Goal: Use online tool/utility: Utilize a website feature to perform a specific function

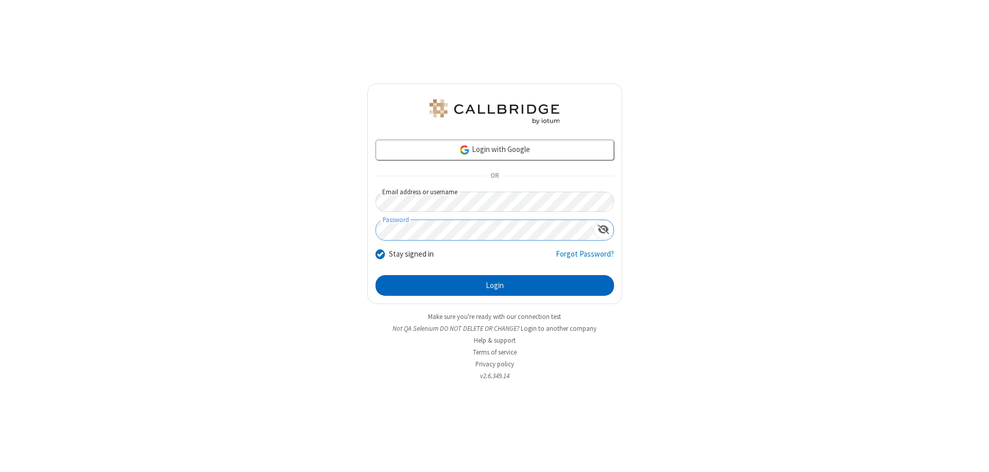
click at [495, 286] on button "Login" at bounding box center [495, 285] width 239 height 21
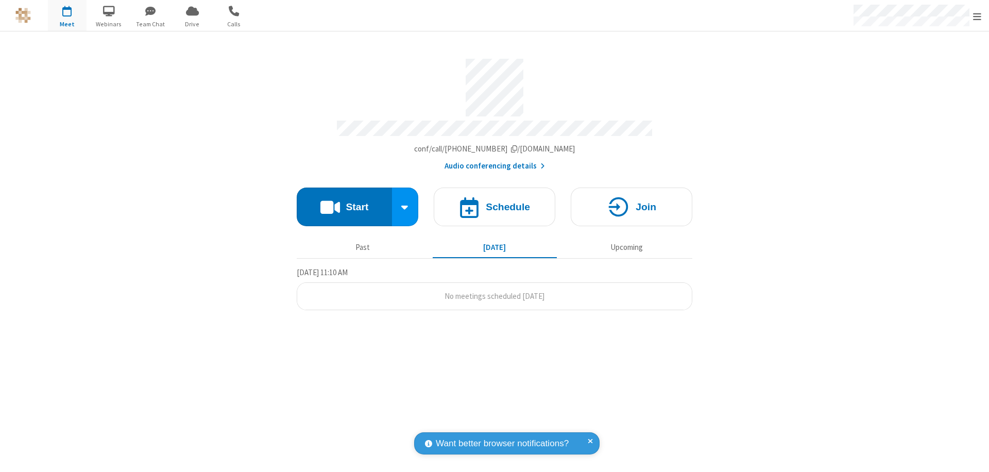
click at [344, 202] on button "Start" at bounding box center [344, 207] width 95 height 39
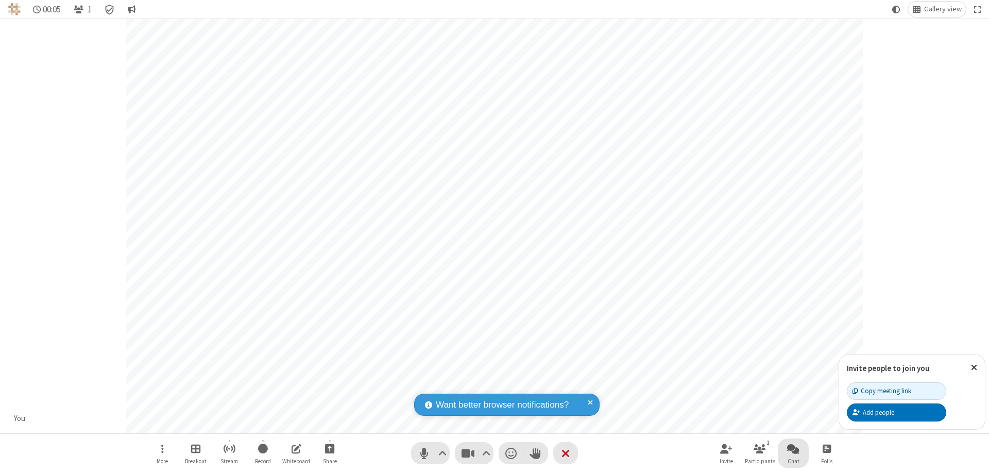
click at [794, 448] on span "Open chat" at bounding box center [793, 448] width 12 height 13
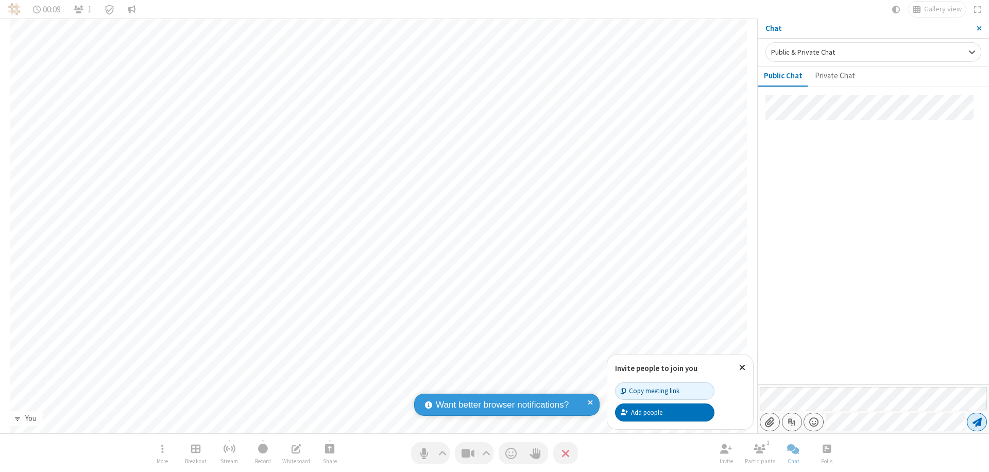
click at [977, 422] on span "Send message" at bounding box center [977, 422] width 9 height 10
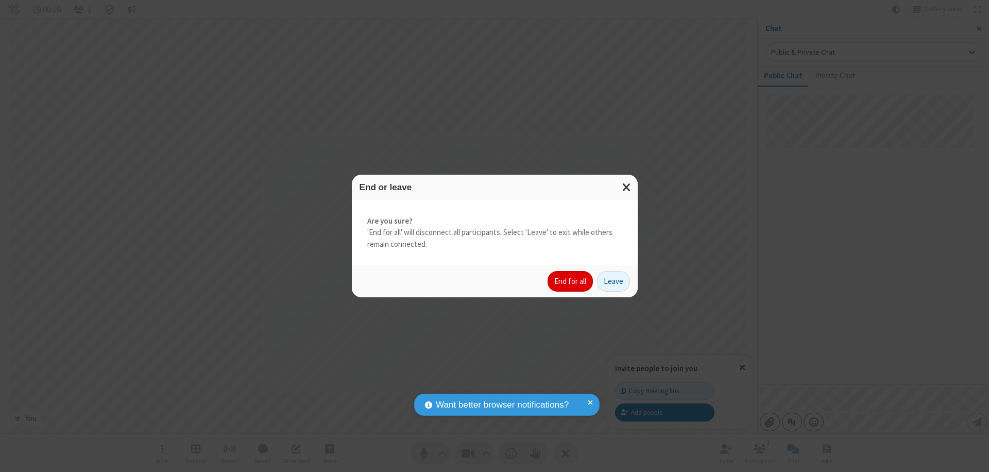
click at [571, 281] on button "End for all" at bounding box center [570, 281] width 45 height 21
